Goal: Information Seeking & Learning: Check status

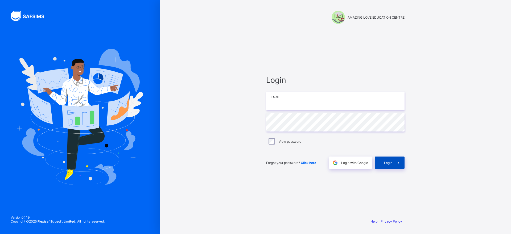
type input "**********"
click at [382, 163] on div "Login" at bounding box center [389, 162] width 30 height 12
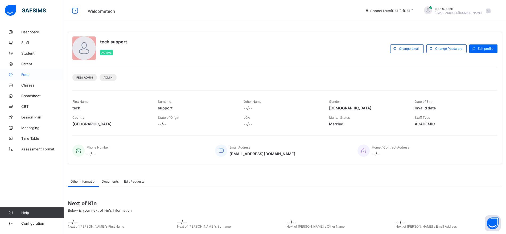
click at [28, 74] on span "Fees" at bounding box center [42, 74] width 43 height 4
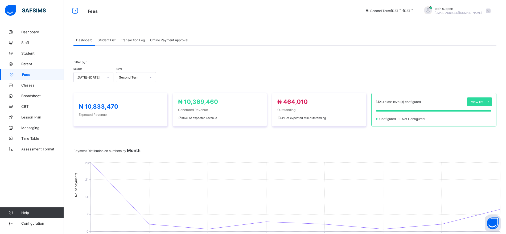
click at [109, 38] on span "Student List" at bounding box center [107, 40] width 18 height 4
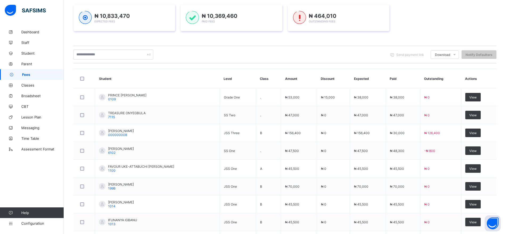
scroll to position [79, 0]
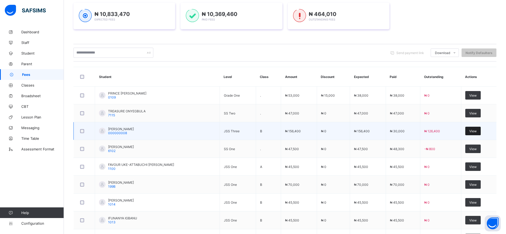
click at [475, 131] on span "View" at bounding box center [472, 131] width 7 height 4
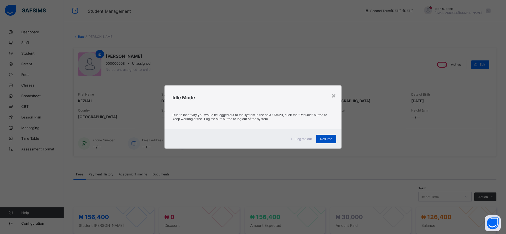
click at [320, 138] on div "Resume" at bounding box center [326, 139] width 20 height 9
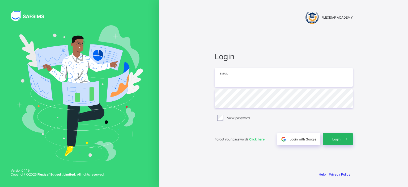
type input "**********"
click at [335, 138] on span "Login" at bounding box center [337, 139] width 8 height 4
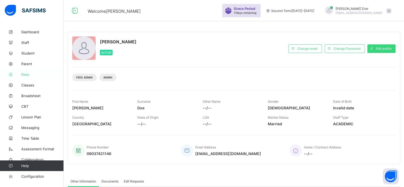
click at [30, 76] on span "Fees" at bounding box center [42, 74] width 43 height 4
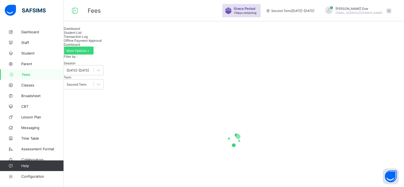
click at [82, 35] on span "Student List" at bounding box center [73, 33] width 18 height 4
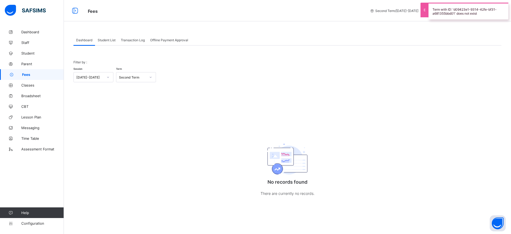
click at [104, 43] on div "Student List" at bounding box center [106, 40] width 23 height 11
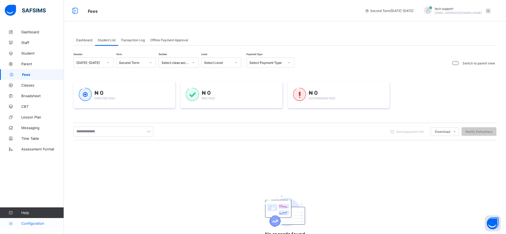
click at [35, 224] on span "Configuration" at bounding box center [42, 223] width 42 height 4
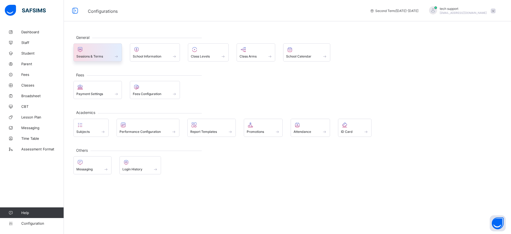
click at [111, 60] on div "Sessions & Terms" at bounding box center [97, 52] width 48 height 18
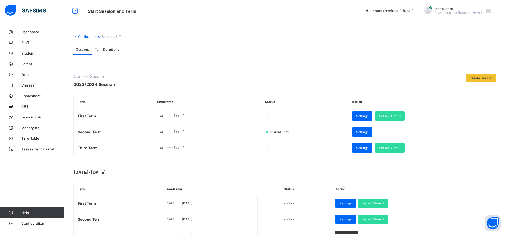
click at [490, 11] on span at bounding box center [487, 11] width 5 height 5
click at [474, 65] on span "Logout" at bounding box center [472, 63] width 35 height 6
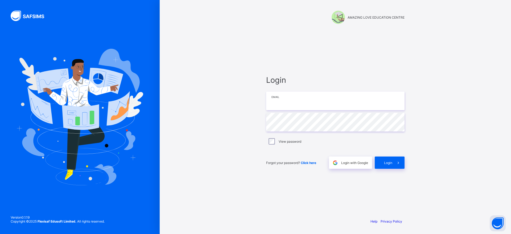
type input "**********"
click at [389, 162] on span "Login" at bounding box center [388, 163] width 8 height 4
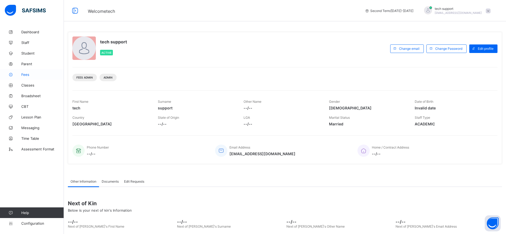
click at [26, 75] on span "Fees" at bounding box center [42, 74] width 43 height 4
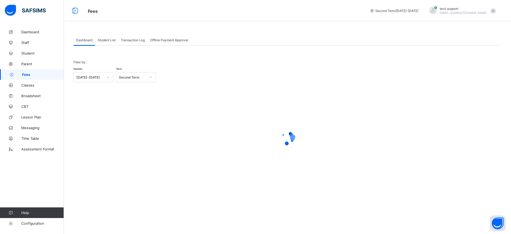
click at [110, 45] on div "Student List" at bounding box center [106, 40] width 23 height 11
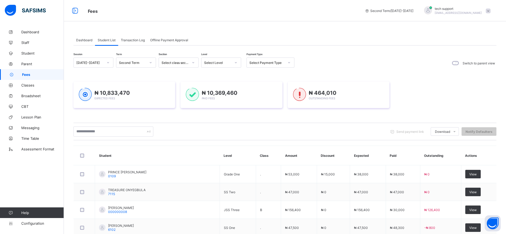
click at [307, 129] on div "Send payment link Download Students Payment Students Payment Status Student Ite…" at bounding box center [284, 131] width 423 height 10
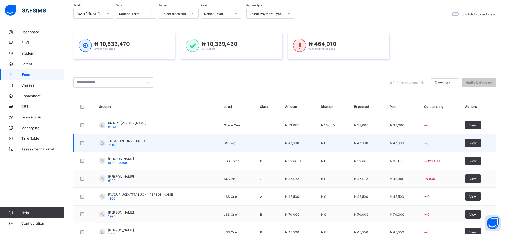
scroll to position [49, 0]
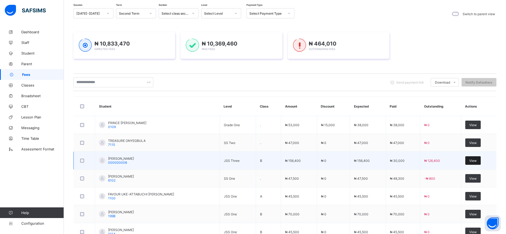
click at [474, 160] on span "View" at bounding box center [472, 160] width 7 height 4
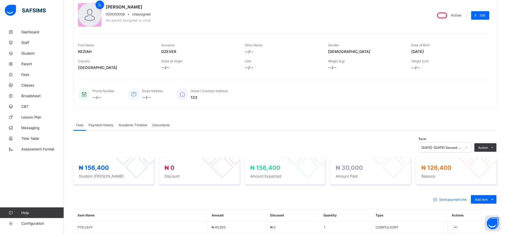
click at [103, 126] on span "Payment History" at bounding box center [101, 125] width 25 height 4
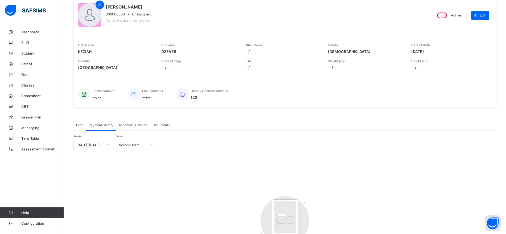
click at [81, 125] on span "Fees" at bounding box center [79, 125] width 7 height 4
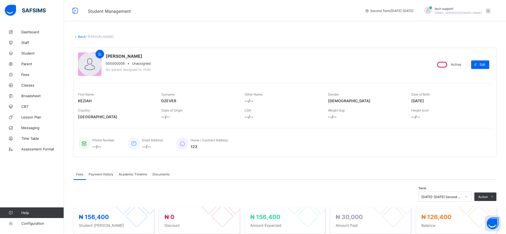
scroll to position [0, 0]
click at [80, 37] on link "Back" at bounding box center [82, 36] width 8 height 4
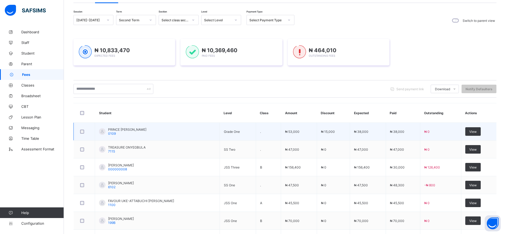
scroll to position [59, 0]
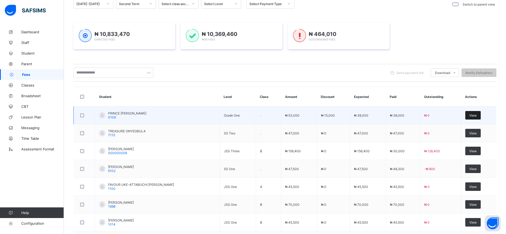
click at [476, 116] on span "View" at bounding box center [472, 115] width 7 height 4
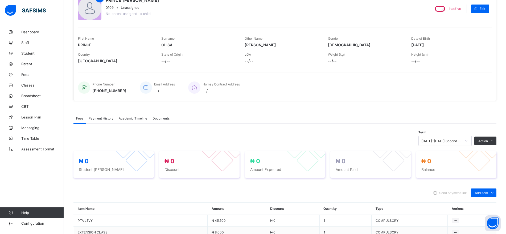
scroll to position [59, 0]
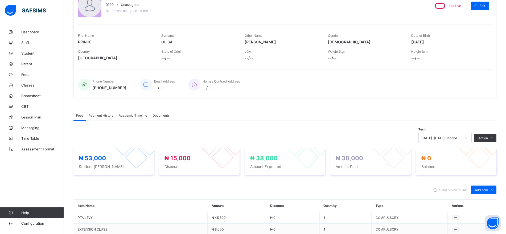
click at [105, 118] on div "Payment History" at bounding box center [101, 115] width 30 height 11
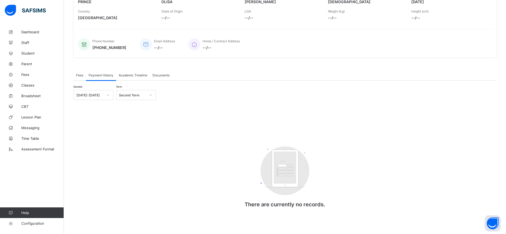
scroll to position [100, 0]
click at [152, 95] on icon at bounding box center [150, 94] width 3 height 5
click at [139, 123] on div "First Term" at bounding box center [135, 123] width 39 height 8
drag, startPoint x: 149, startPoint y: 90, endPoint x: 139, endPoint y: 106, distance: 17.9
click at [139, 100] on div "option First Term, selected. option Third Term focused, 1 of 3. 3 results avail…" at bounding box center [136, 95] width 40 height 10
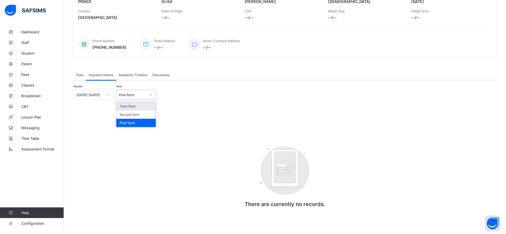
click at [139, 106] on div "Third Term" at bounding box center [135, 106] width 39 height 8
